Goal: Task Accomplishment & Management: Manage account settings

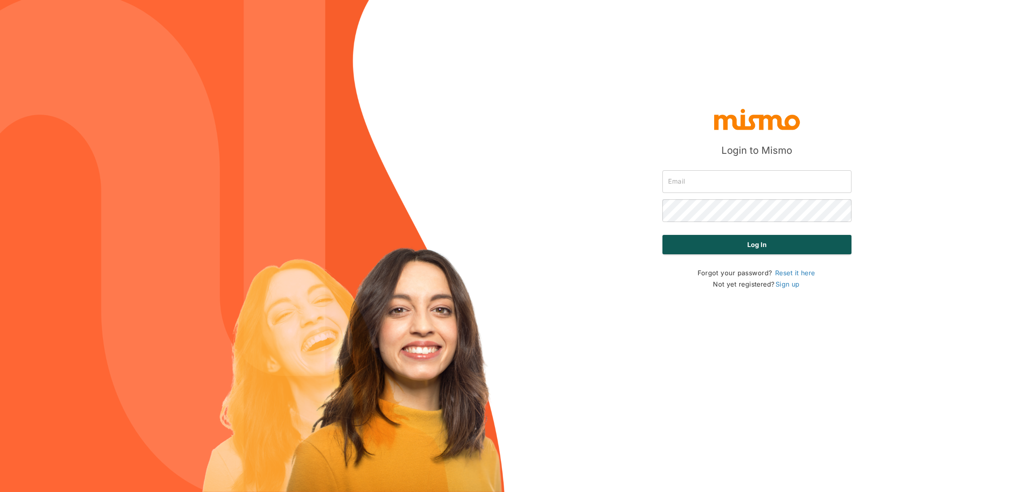
type input "admin@mismo.team"
click at [762, 243] on button "Log in" at bounding box center [756, 244] width 189 height 19
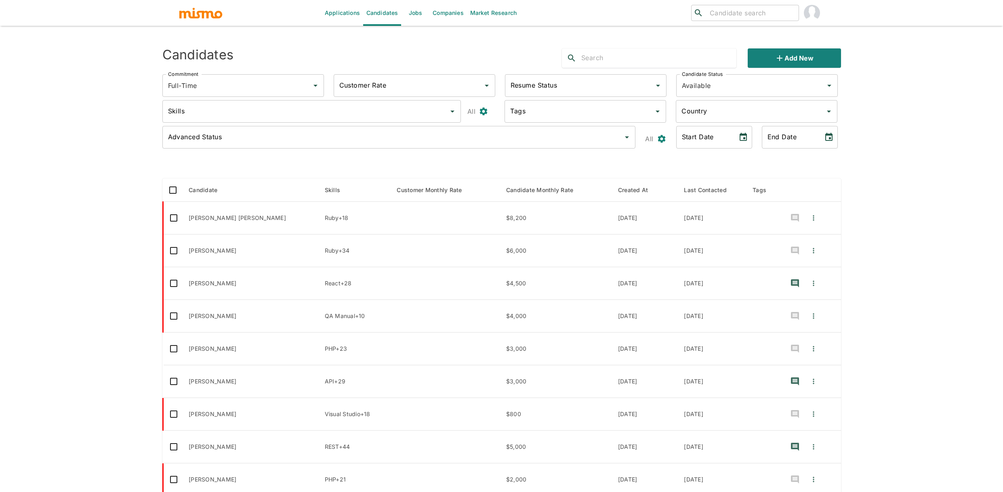
scroll to position [64, 0]
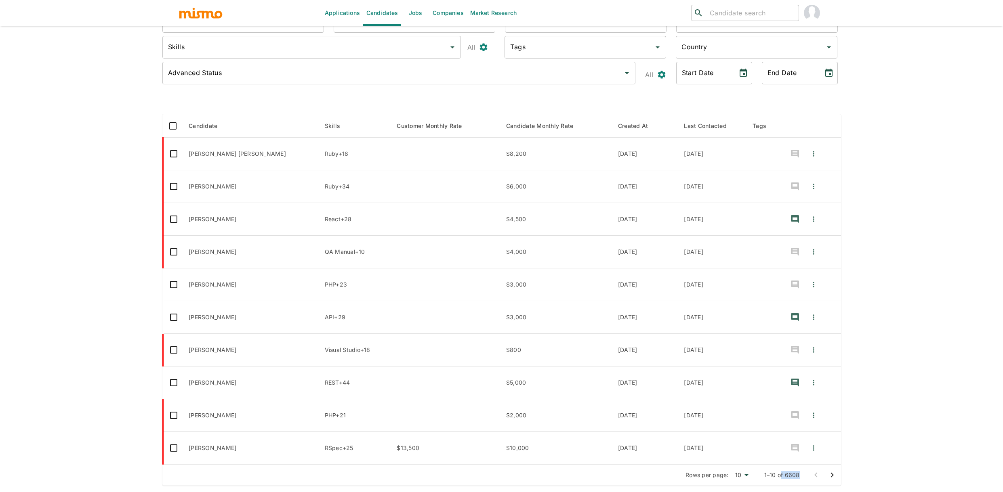
drag, startPoint x: 782, startPoint y: 477, endPoint x: 803, endPoint y: 477, distance: 21.8
click at [803, 477] on div "Rows per page: 10 10 1–10 of 6608" at bounding box center [501, 475] width 679 height 21
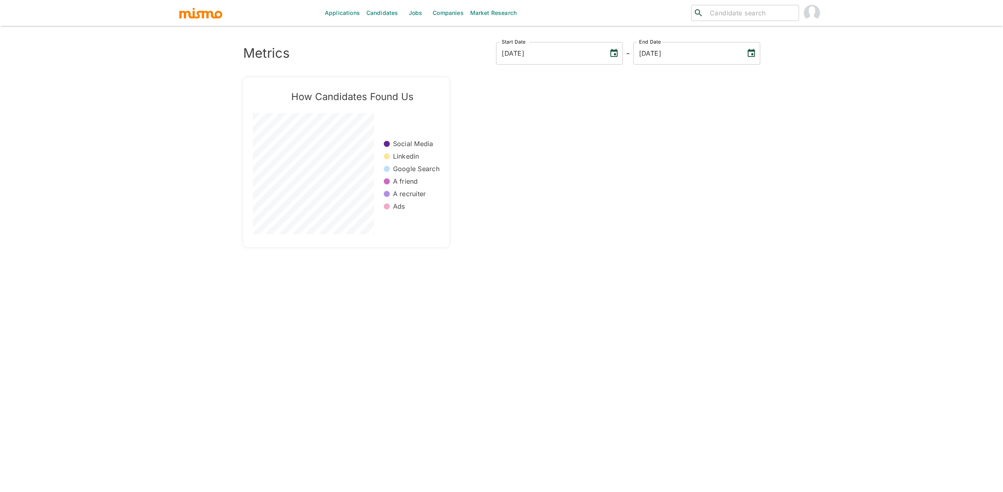
click at [343, 17] on link "Applications" at bounding box center [343, 13] width 42 height 26
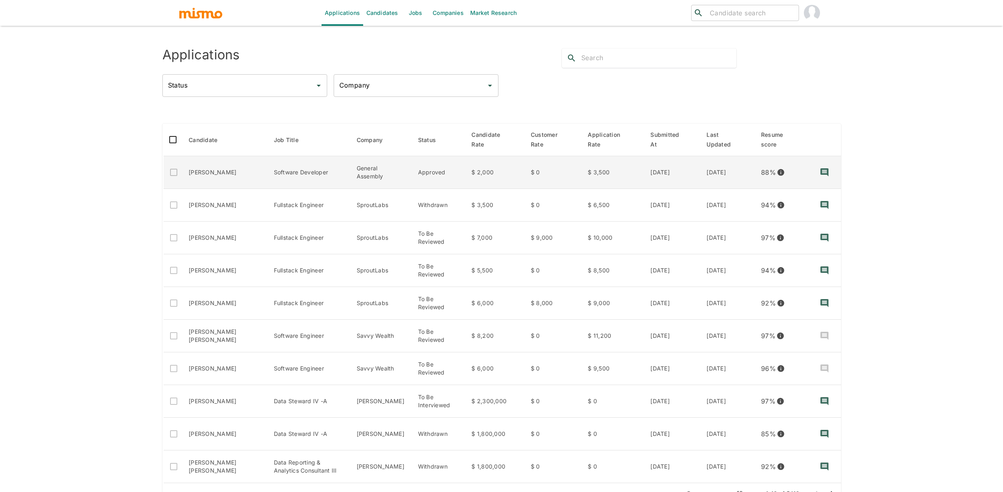
click at [208, 174] on td "[PERSON_NAME]" at bounding box center [224, 172] width 85 height 33
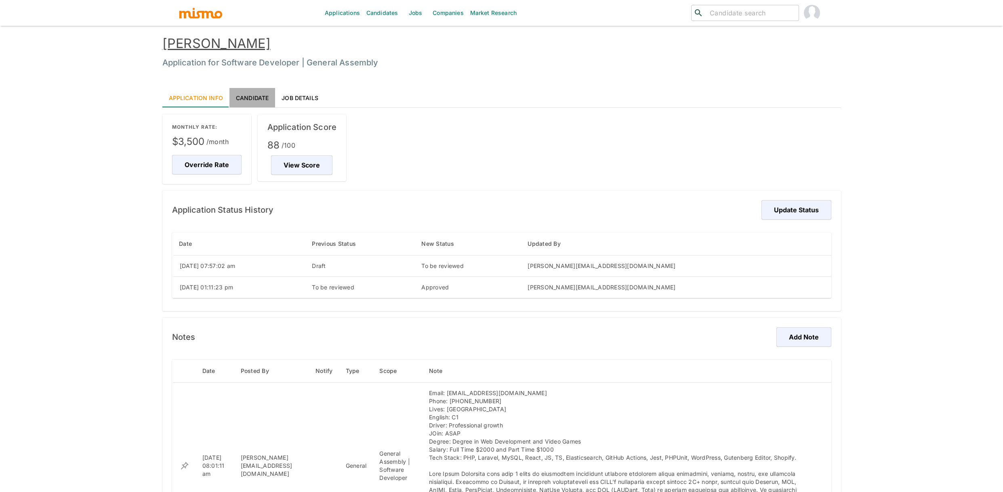
click at [259, 99] on link "Candidate" at bounding box center [252, 97] width 46 height 19
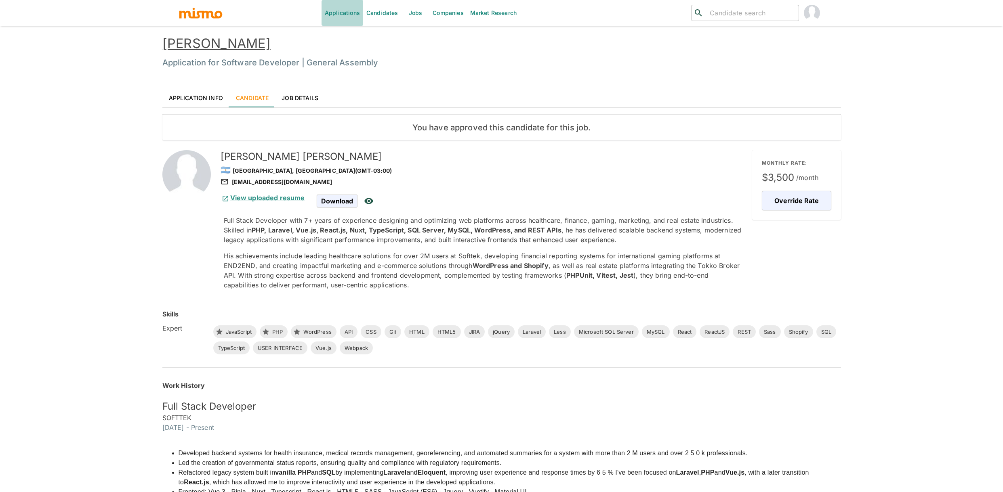
click at [354, 13] on link "Applications" at bounding box center [343, 13] width 42 height 26
